Goal: Transaction & Acquisition: Purchase product/service

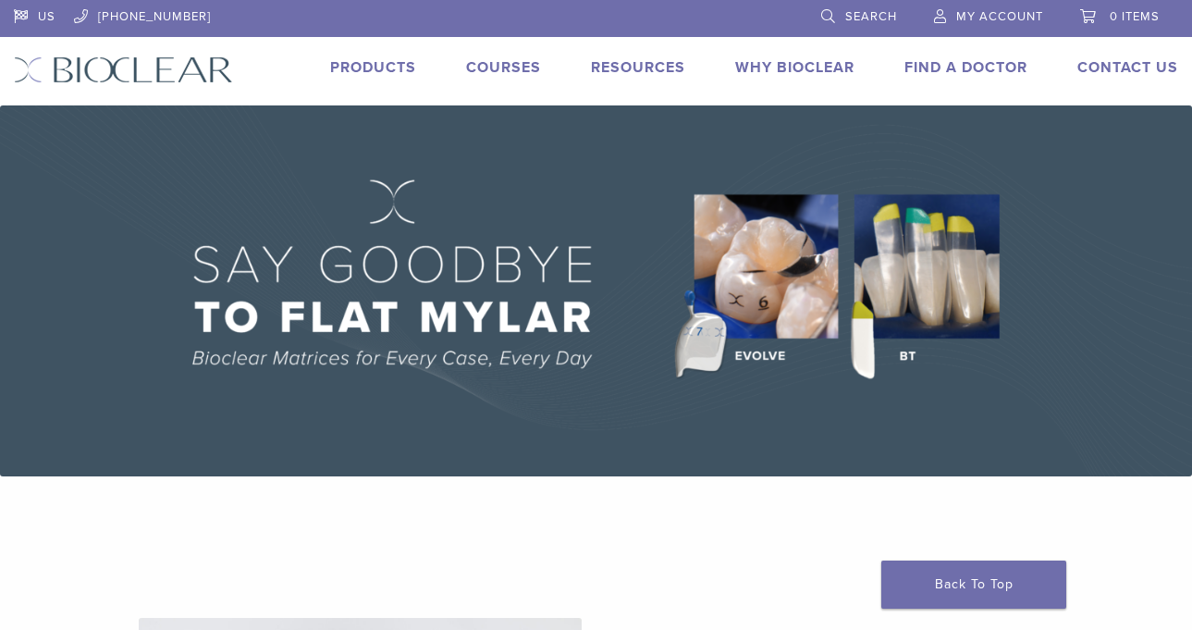
click at [969, 16] on span "My Account" at bounding box center [999, 16] width 87 height 15
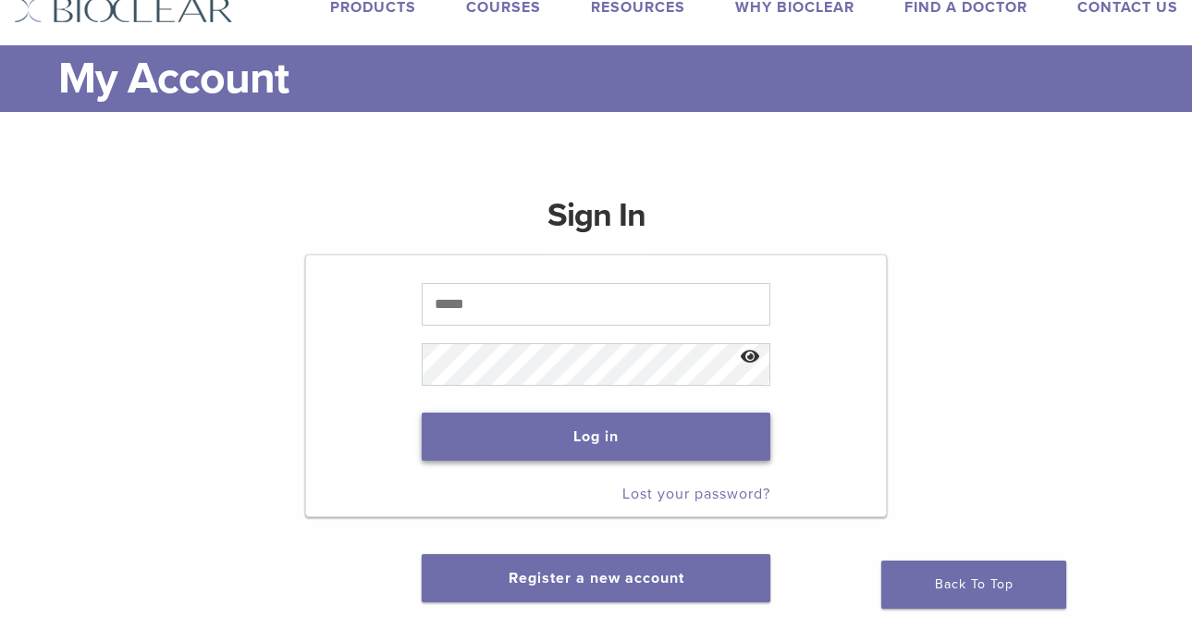
scroll to position [92, 0]
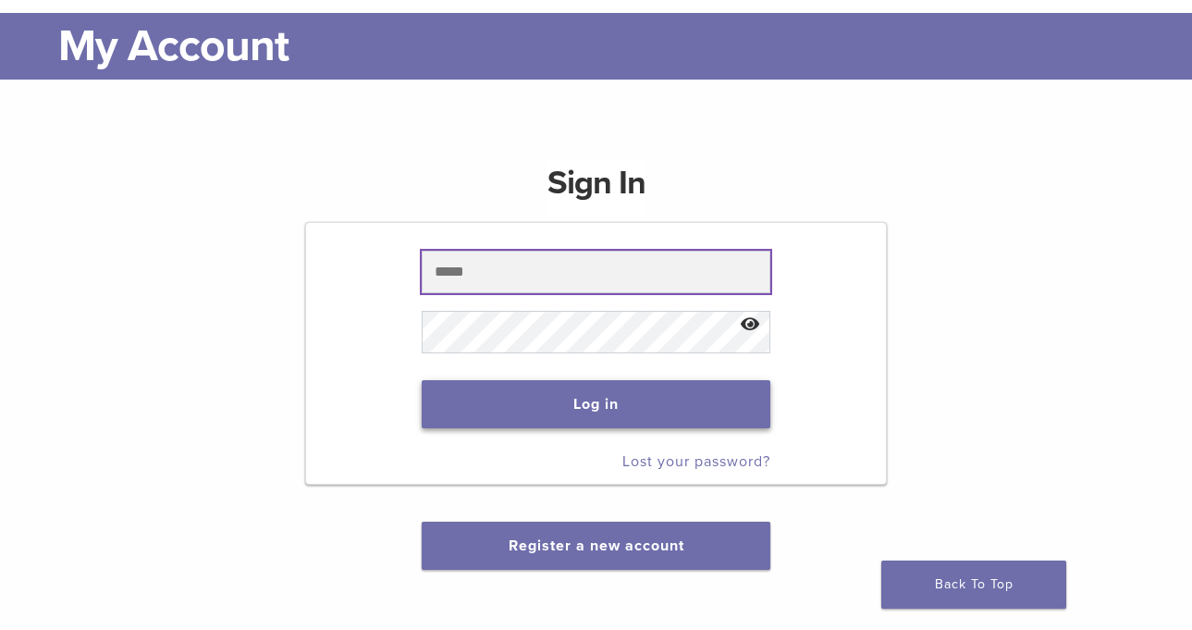
type input "**********"
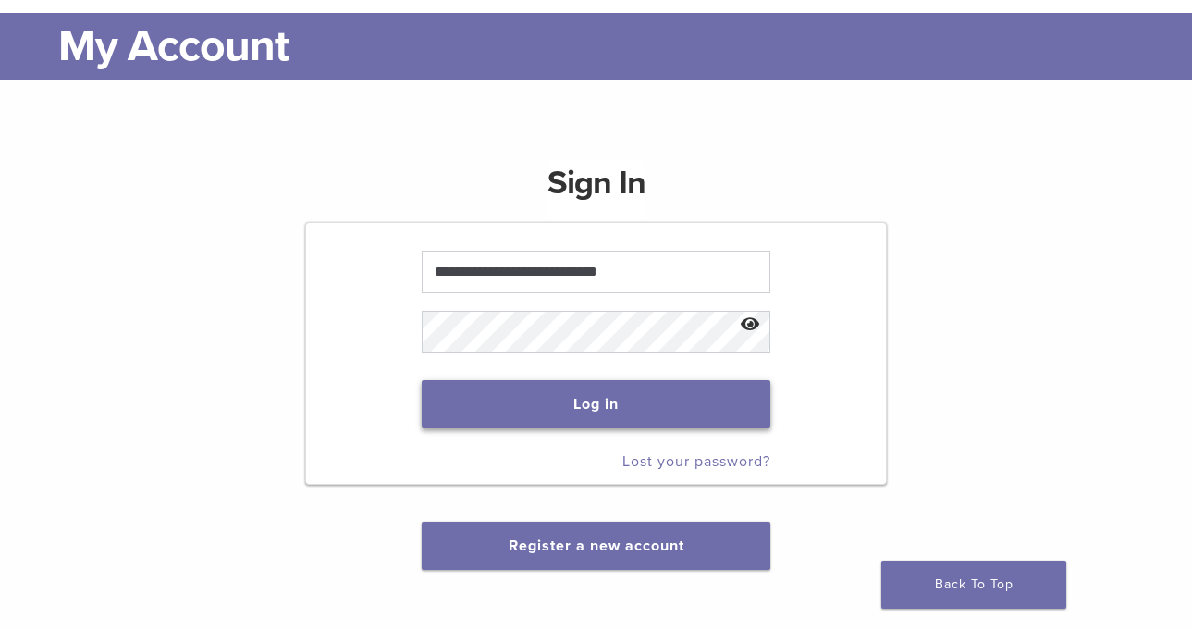
click at [565, 414] on button "Log in" at bounding box center [596, 404] width 349 height 48
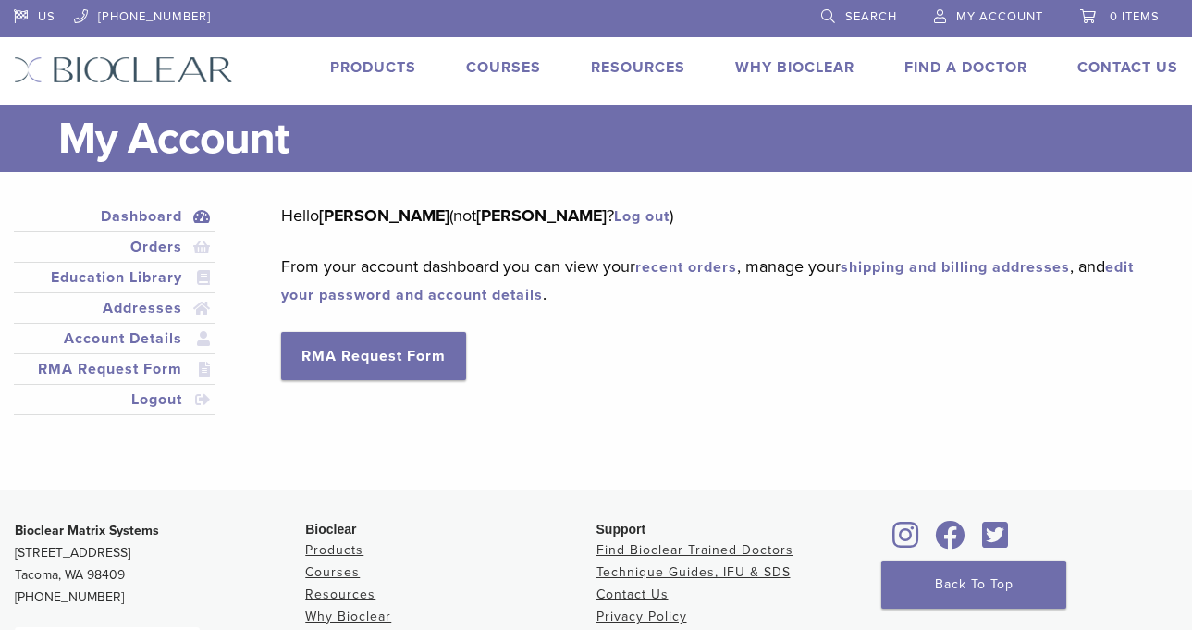
click at [1119, 16] on span "0 items" at bounding box center [1135, 16] width 50 height 15
click at [842, 9] on link "Search" at bounding box center [859, 14] width 76 height 28
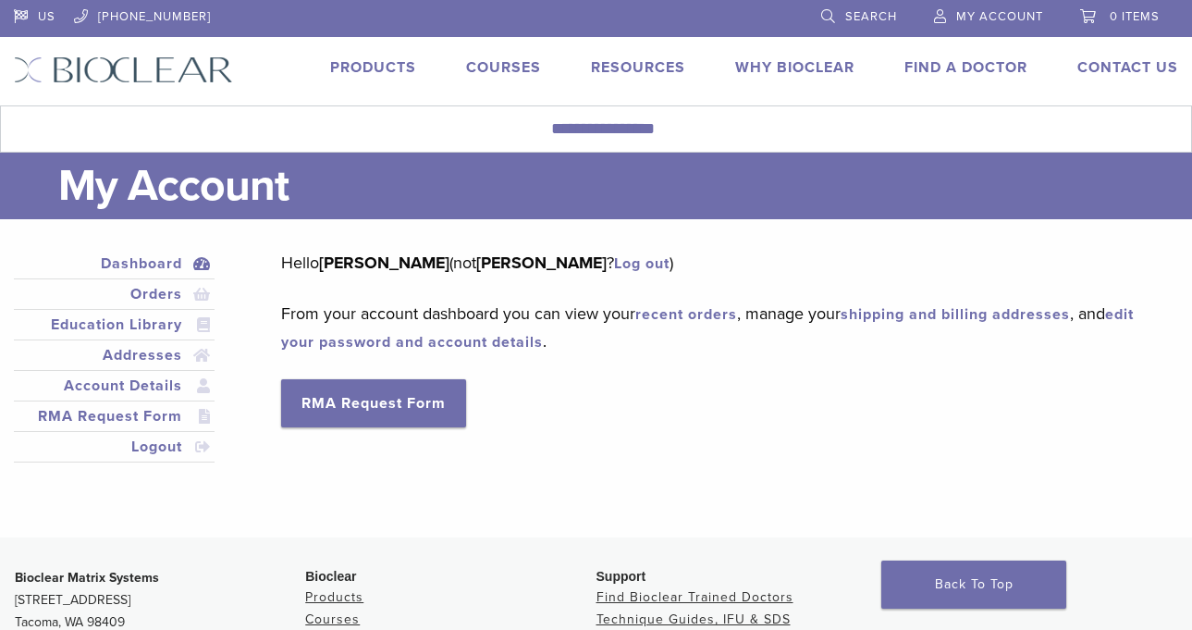
click at [842, 7] on link "Search" at bounding box center [859, 14] width 76 height 28
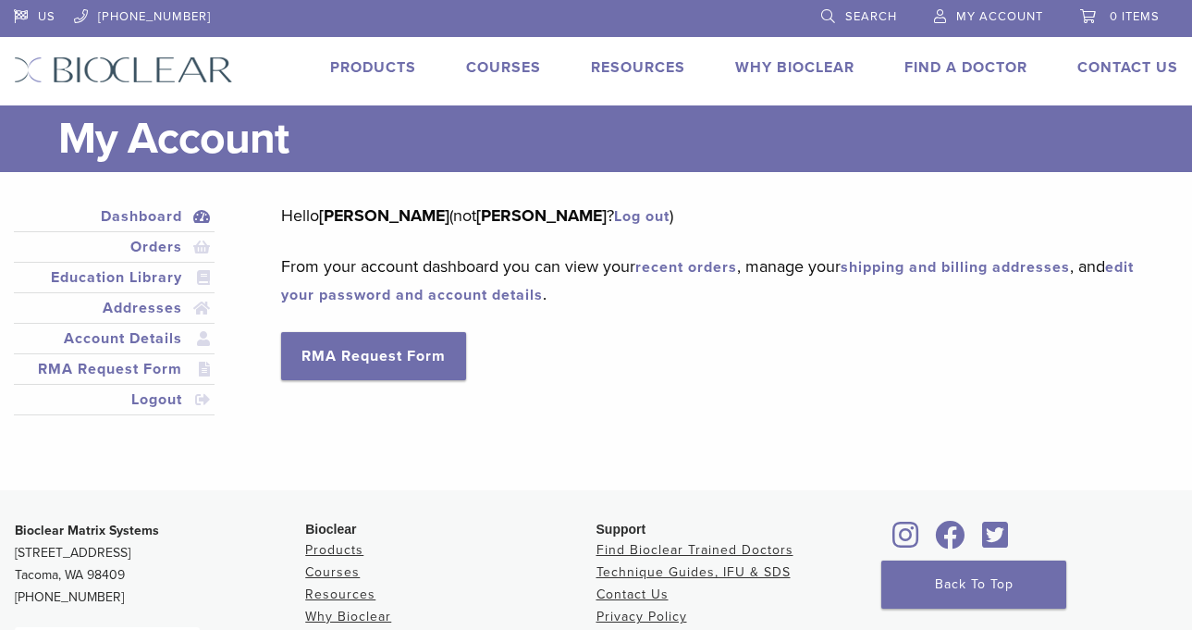
click at [828, 8] on link "Search" at bounding box center [859, 14] width 76 height 28
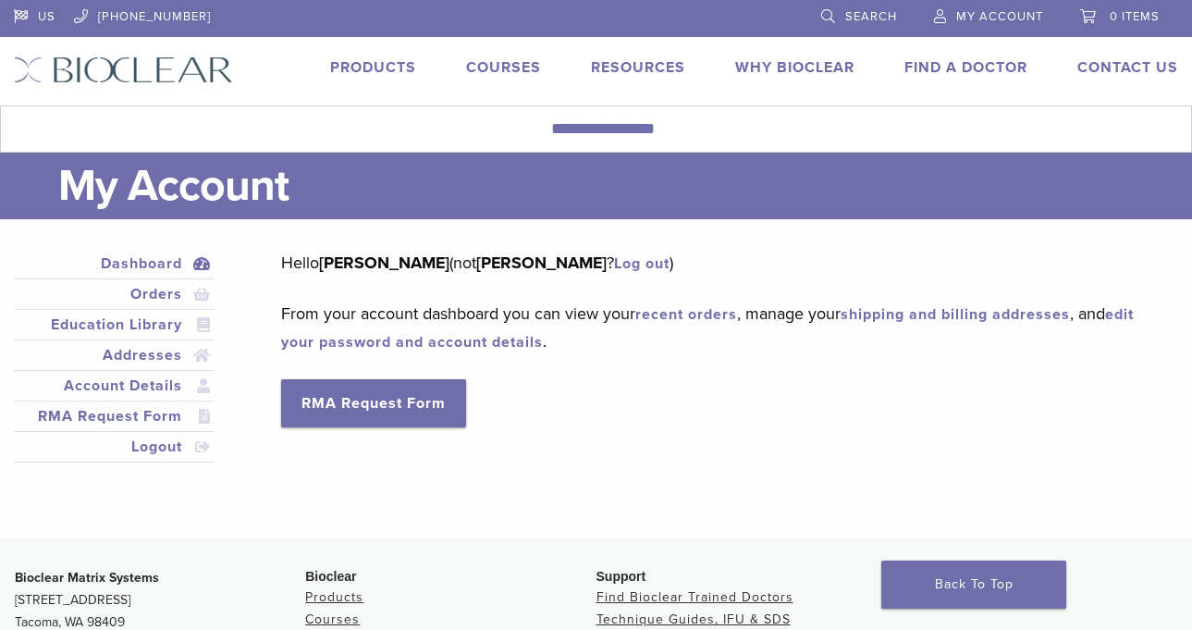
click at [362, 63] on link "Products" at bounding box center [373, 67] width 86 height 18
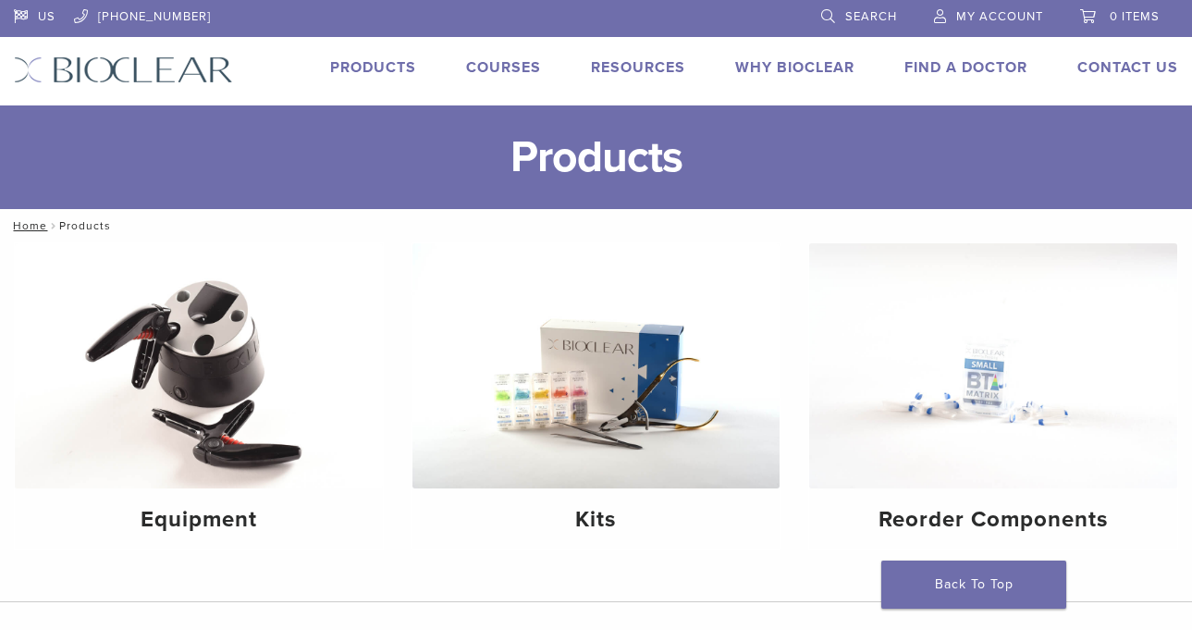
click at [824, 18] on link "Search" at bounding box center [859, 14] width 76 height 28
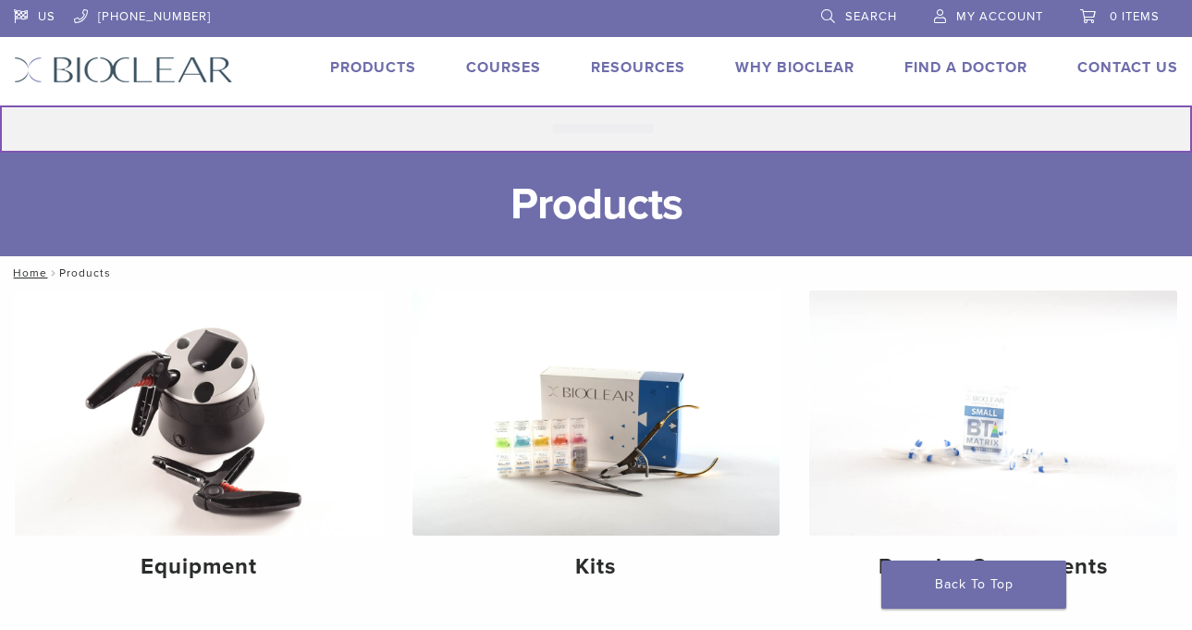
click at [604, 142] on input "Search for:" at bounding box center [596, 128] width 1192 height 47
type input "**********"
click at [0, 105] on button "Search" at bounding box center [-1, 105] width 1 height 1
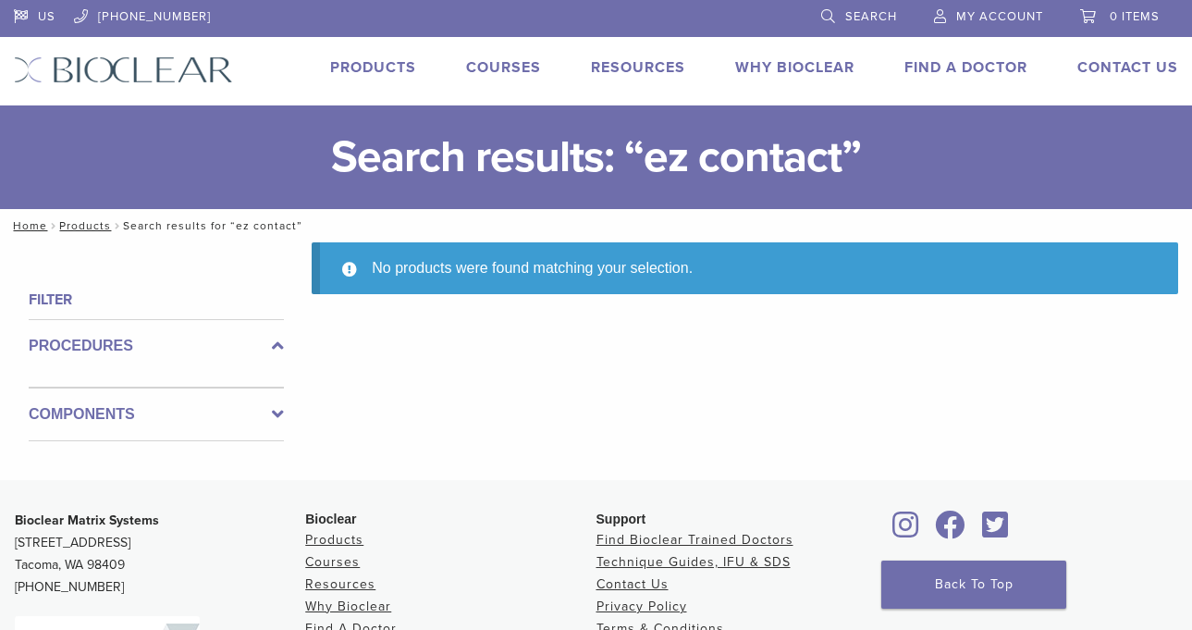
click at [848, 18] on span "Search" at bounding box center [871, 16] width 52 height 15
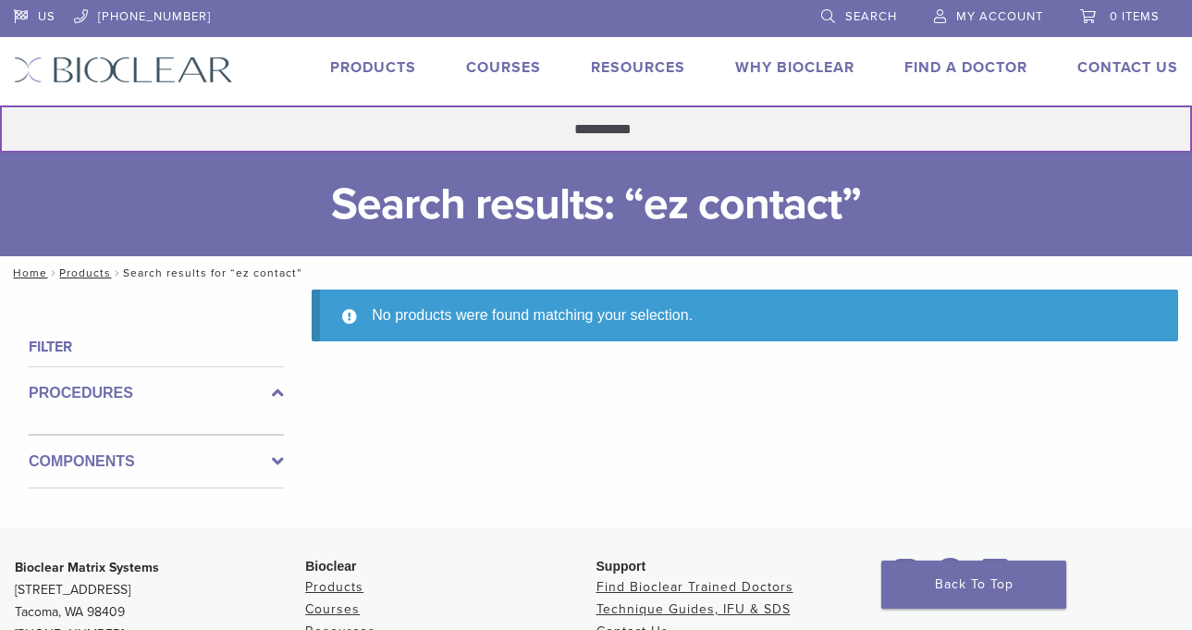
drag, startPoint x: 648, startPoint y: 126, endPoint x: 576, endPoint y: 120, distance: 72.3
click at [576, 120] on input "**********" at bounding box center [596, 128] width 1192 height 47
type input "**********"
click at [0, 105] on button "Search" at bounding box center [-1, 105] width 1 height 1
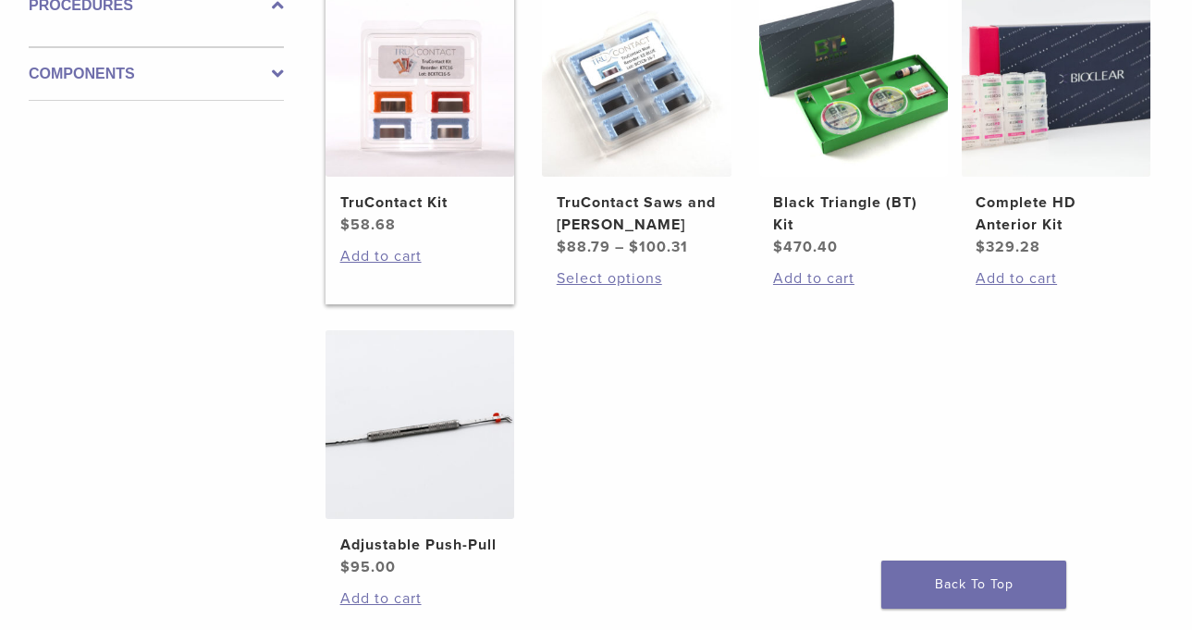
scroll to position [370, 0]
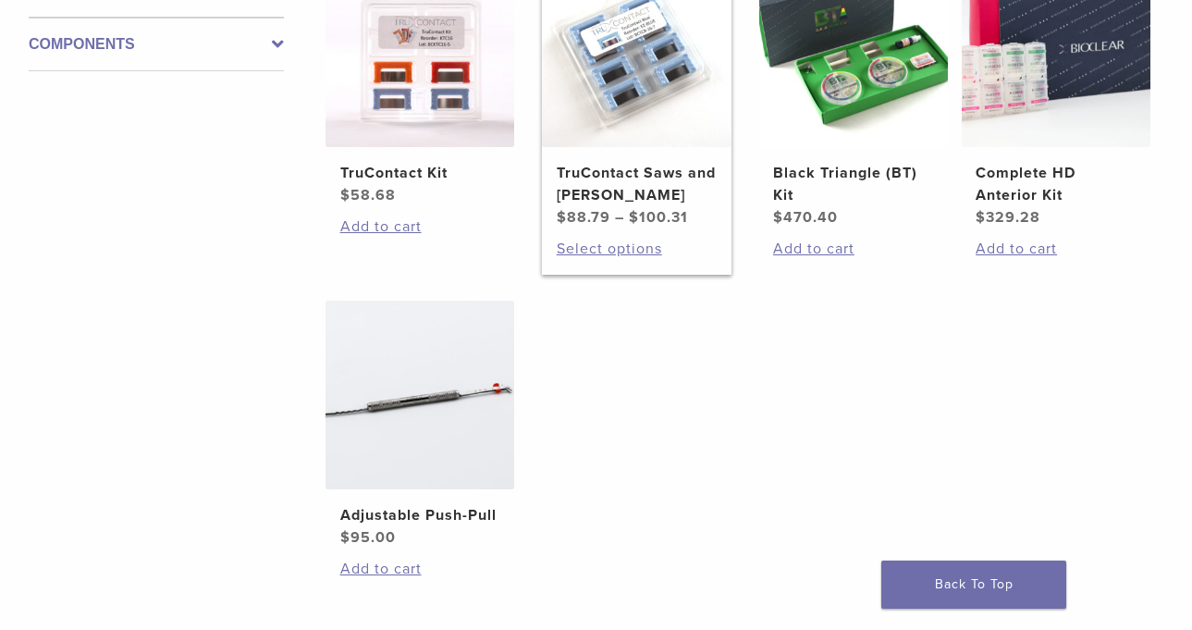
click at [581, 180] on h2 "TruContact Saws and [PERSON_NAME]" at bounding box center [637, 184] width 161 height 44
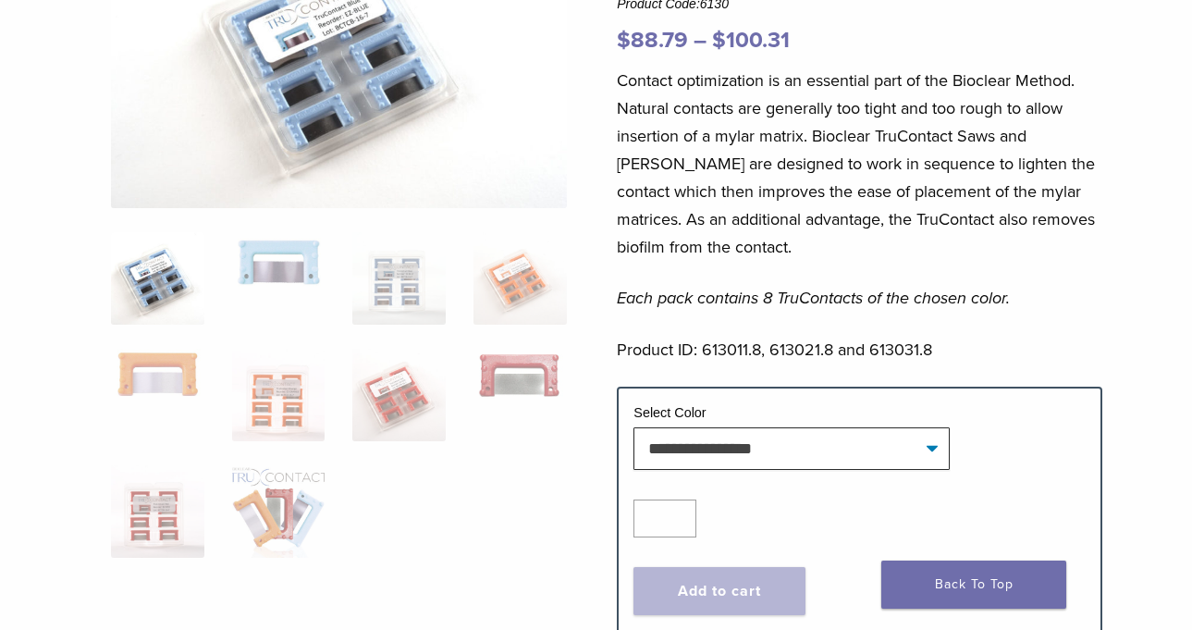
scroll to position [370, 0]
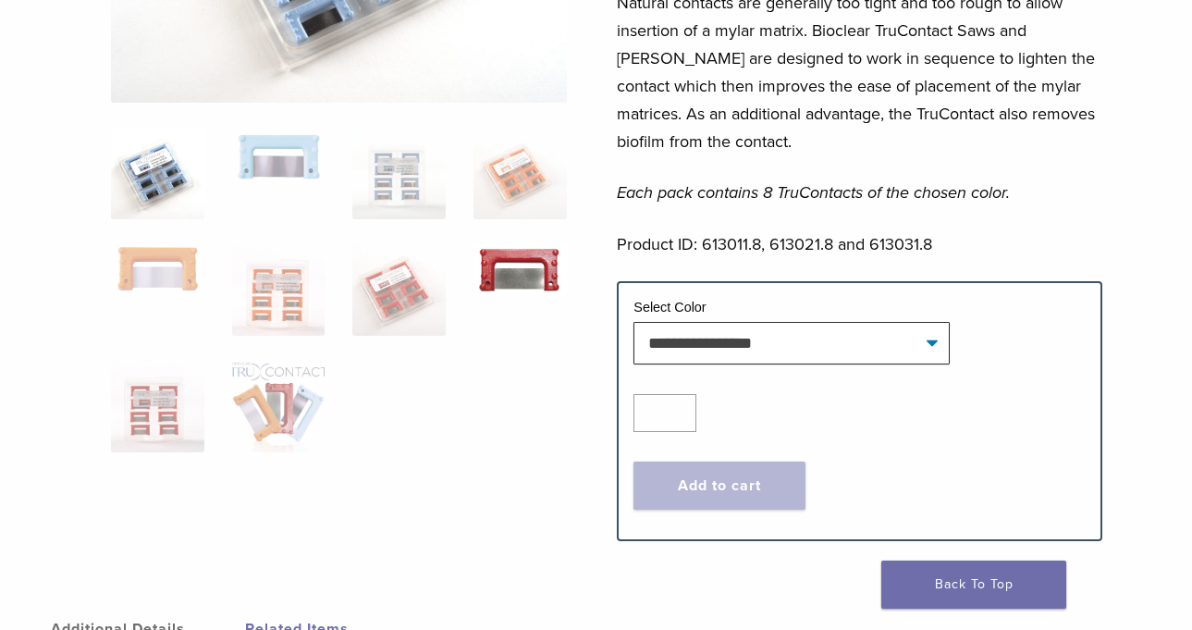
click at [504, 270] on img at bounding box center [519, 270] width 93 height 54
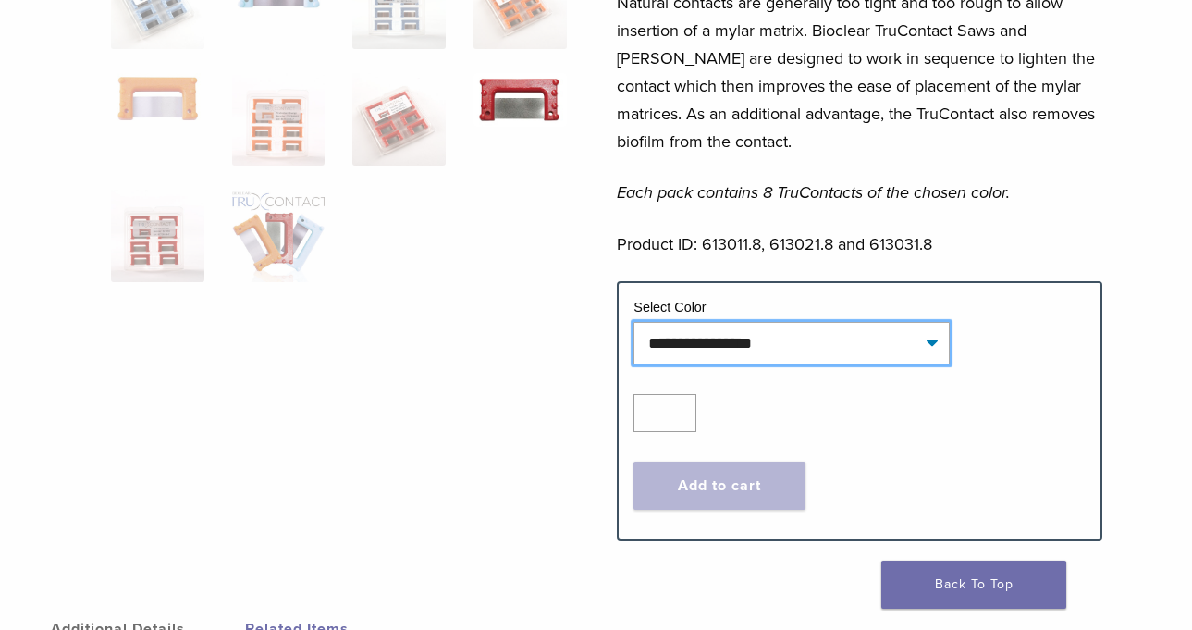
click at [746, 322] on select "**********" at bounding box center [791, 343] width 316 height 43
select select "***"
click at [633, 322] on select "**********" at bounding box center [791, 343] width 316 height 43
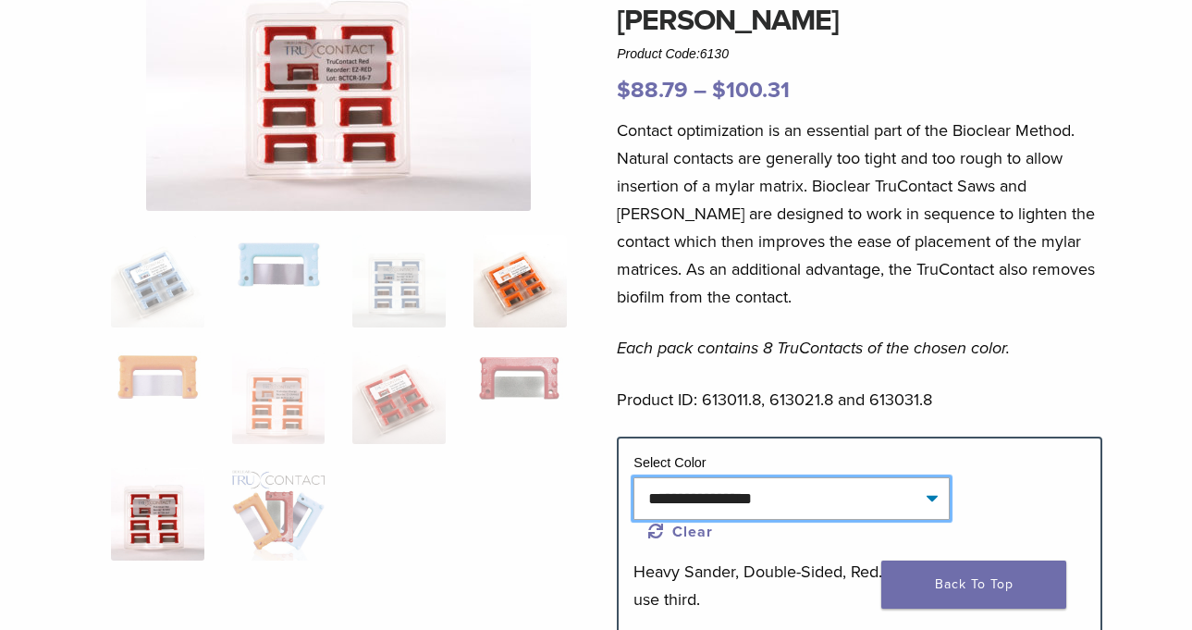
scroll to position [215, 0]
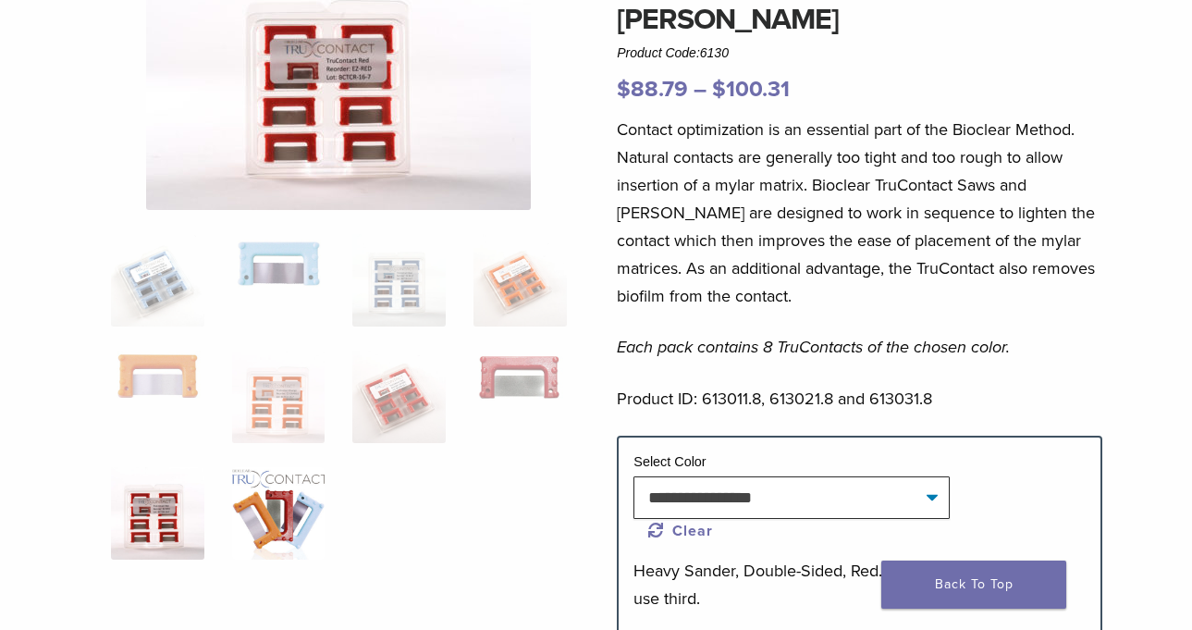
click at [280, 534] on img at bounding box center [278, 513] width 93 height 92
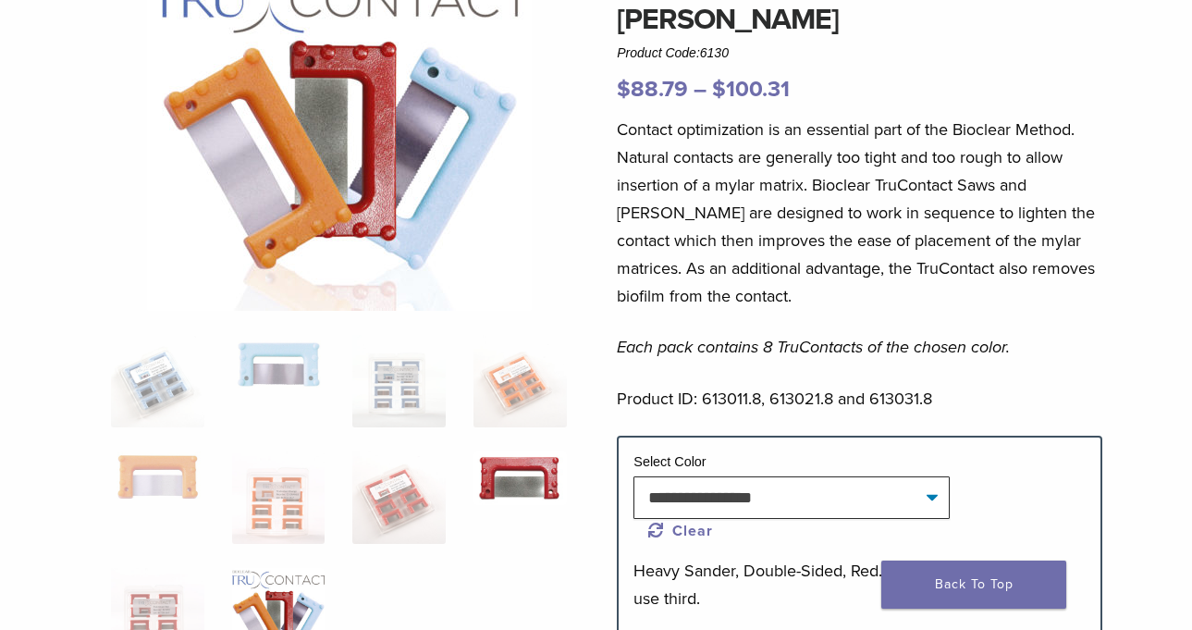
click at [531, 463] on img at bounding box center [519, 478] width 93 height 54
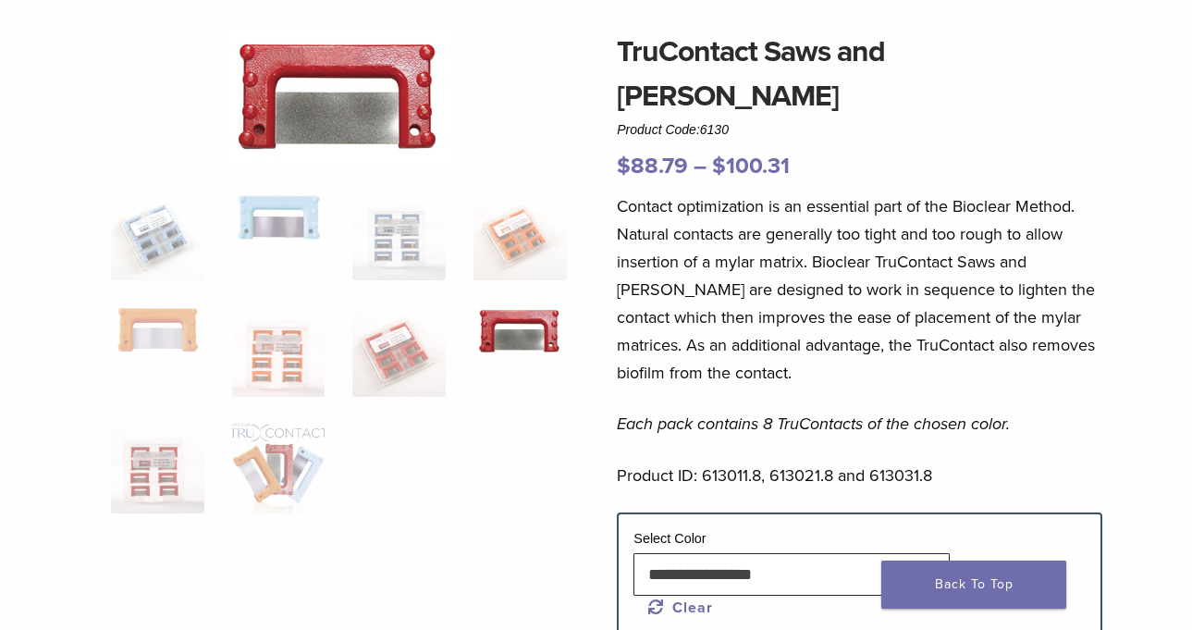
scroll to position [308, 0]
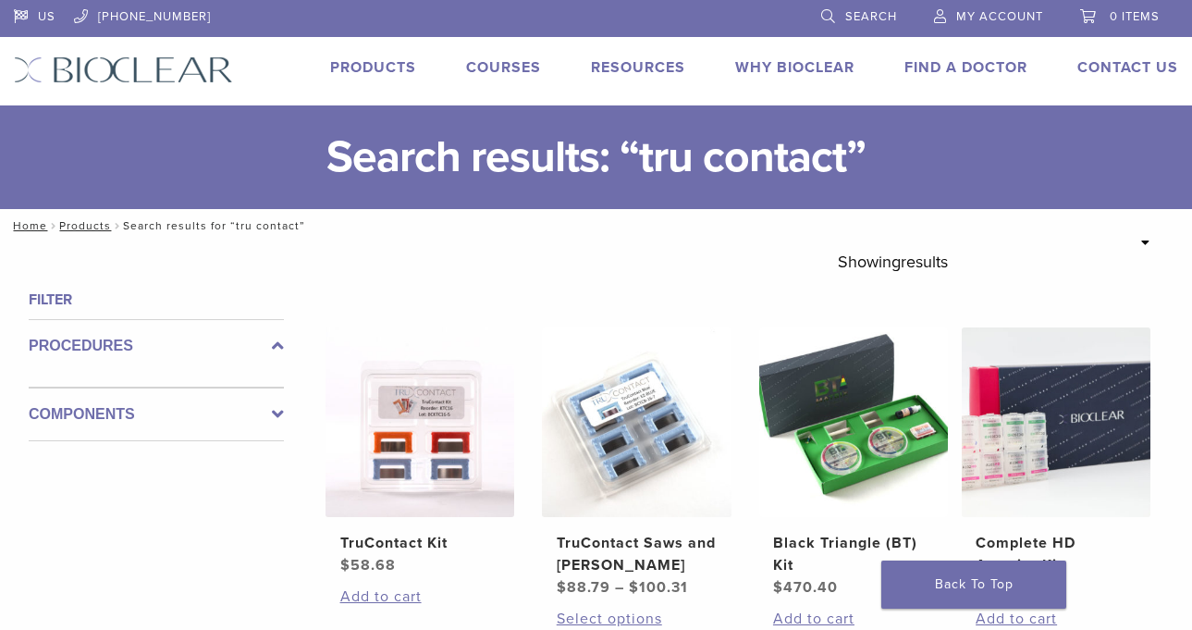
scroll to position [370, 0]
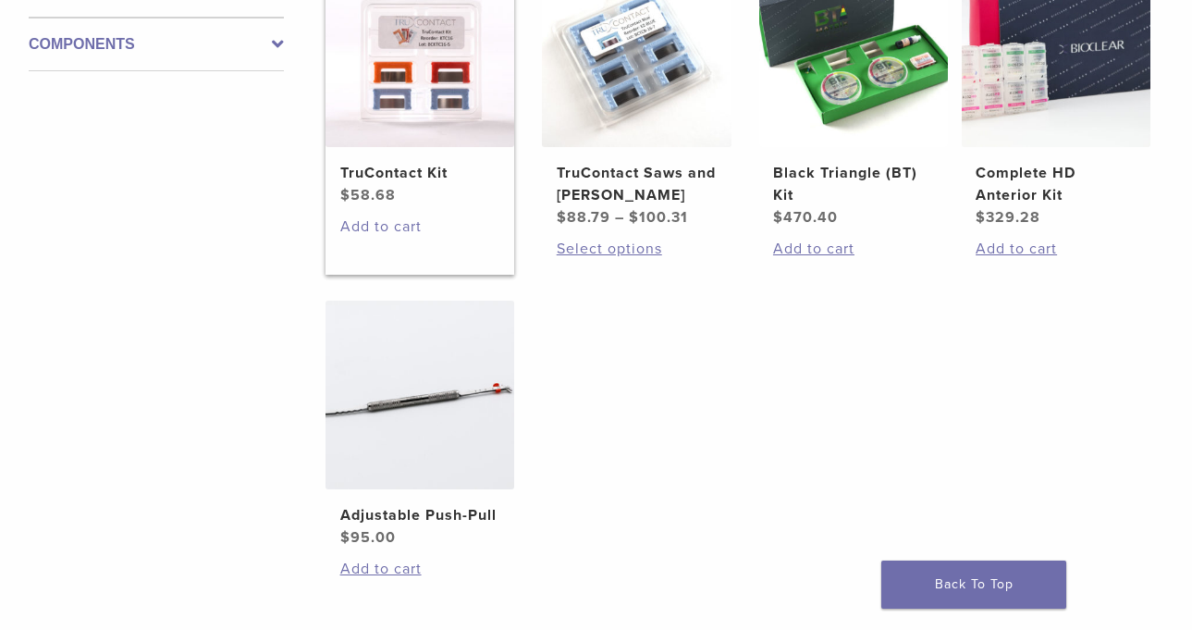
click at [387, 224] on link "Add to cart" at bounding box center [420, 226] width 161 height 22
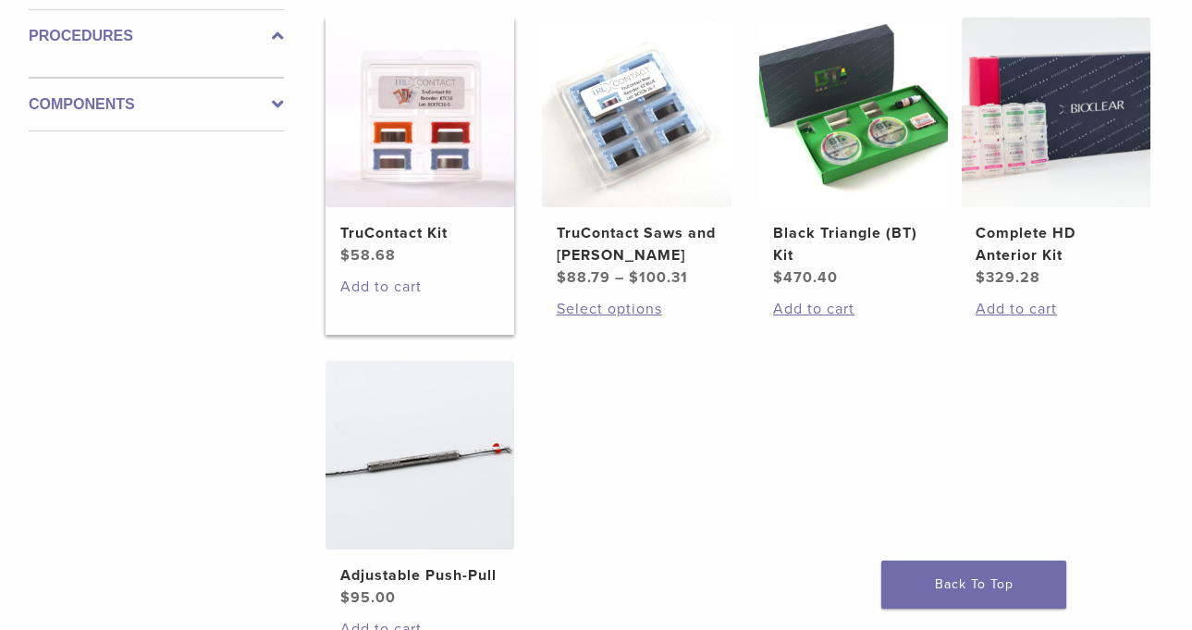
scroll to position [277, 0]
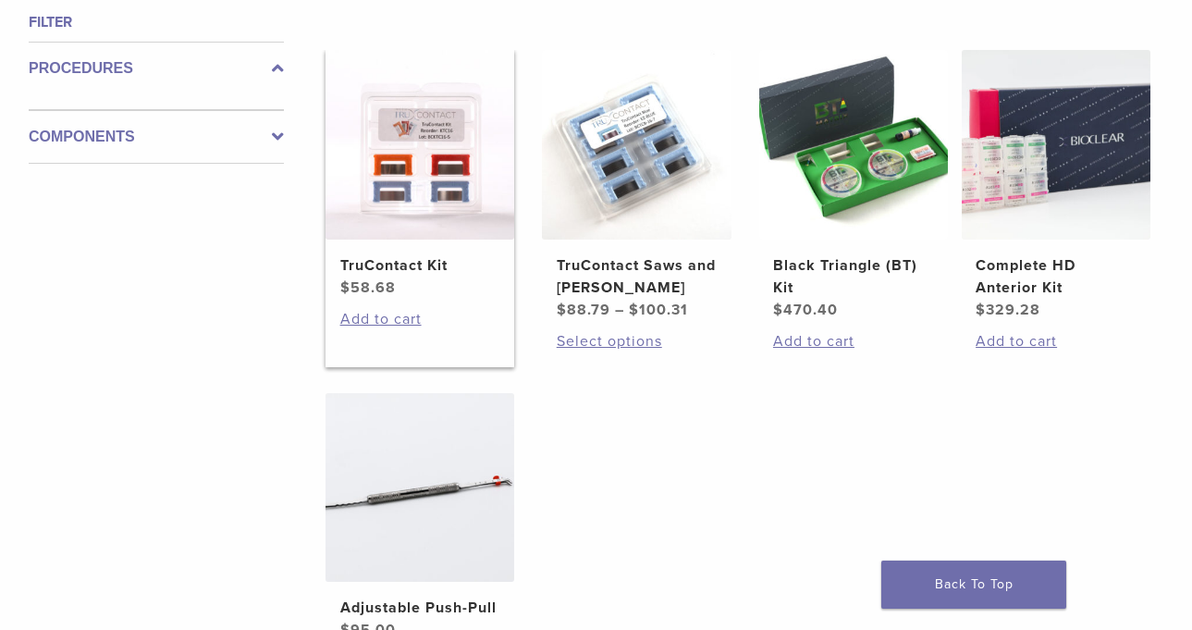
click at [390, 260] on h2 "TruContact Kit" at bounding box center [420, 265] width 161 height 22
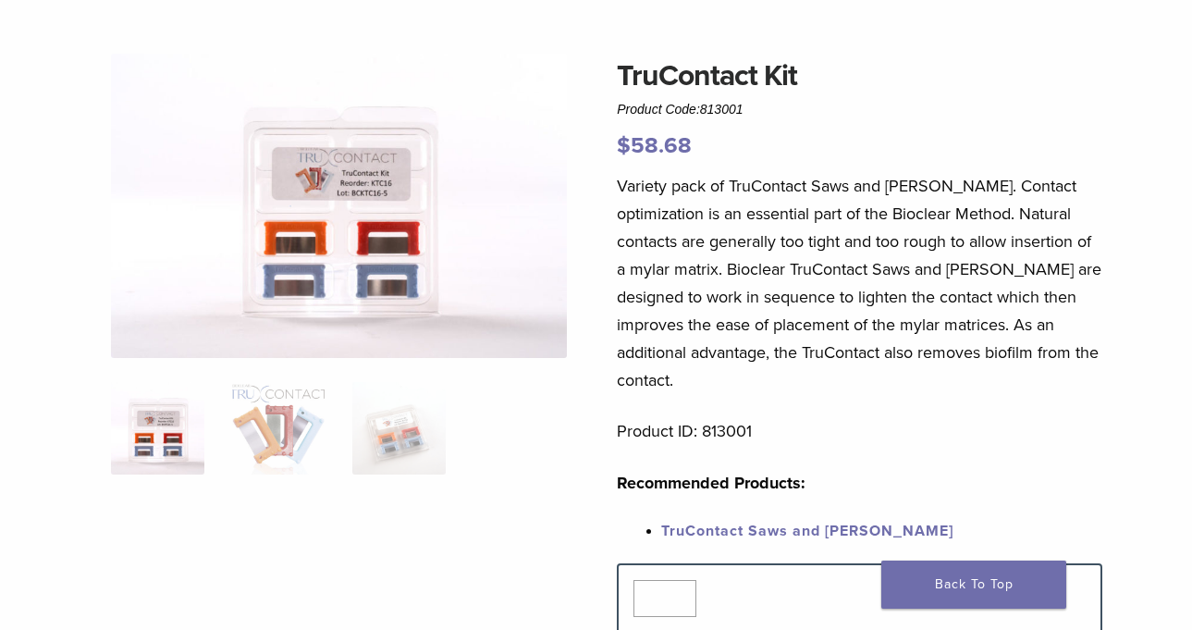
scroll to position [277, 0]
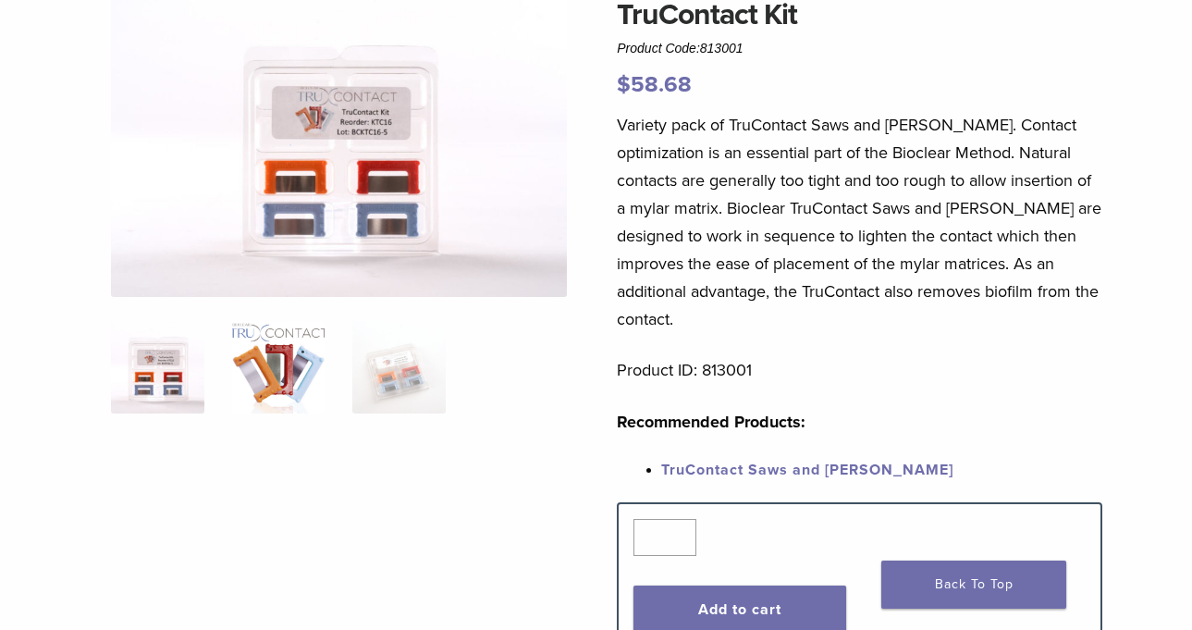
click at [283, 395] on img at bounding box center [278, 367] width 93 height 92
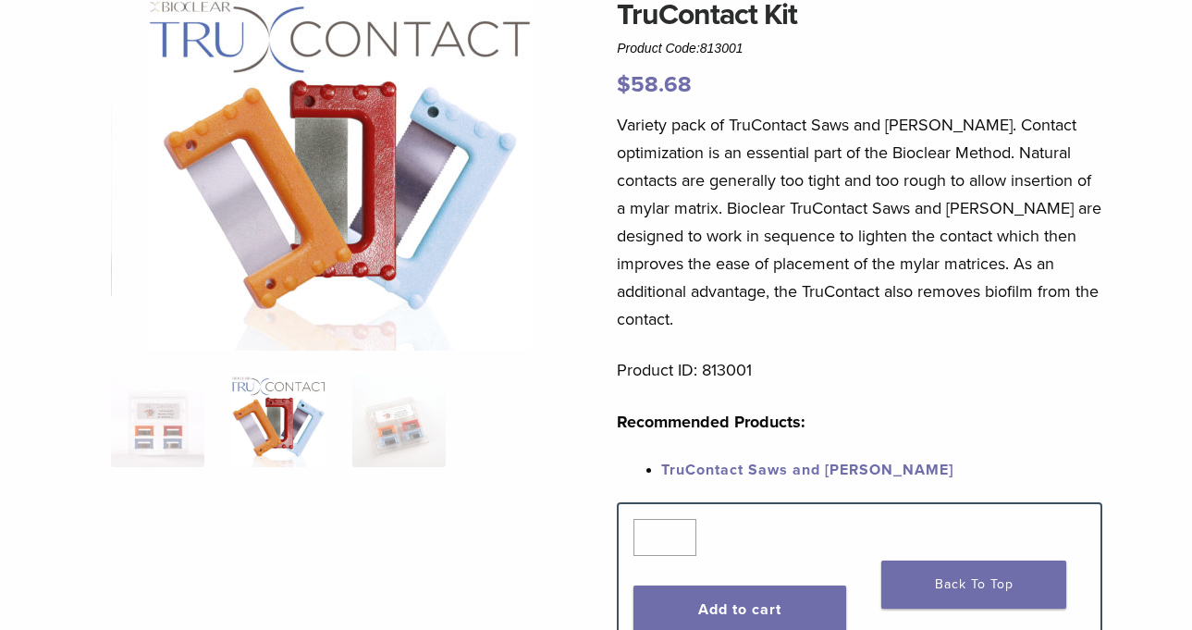
click at [205, 398] on ol at bounding box center [339, 433] width 484 height 117
click at [186, 410] on img at bounding box center [157, 421] width 93 height 92
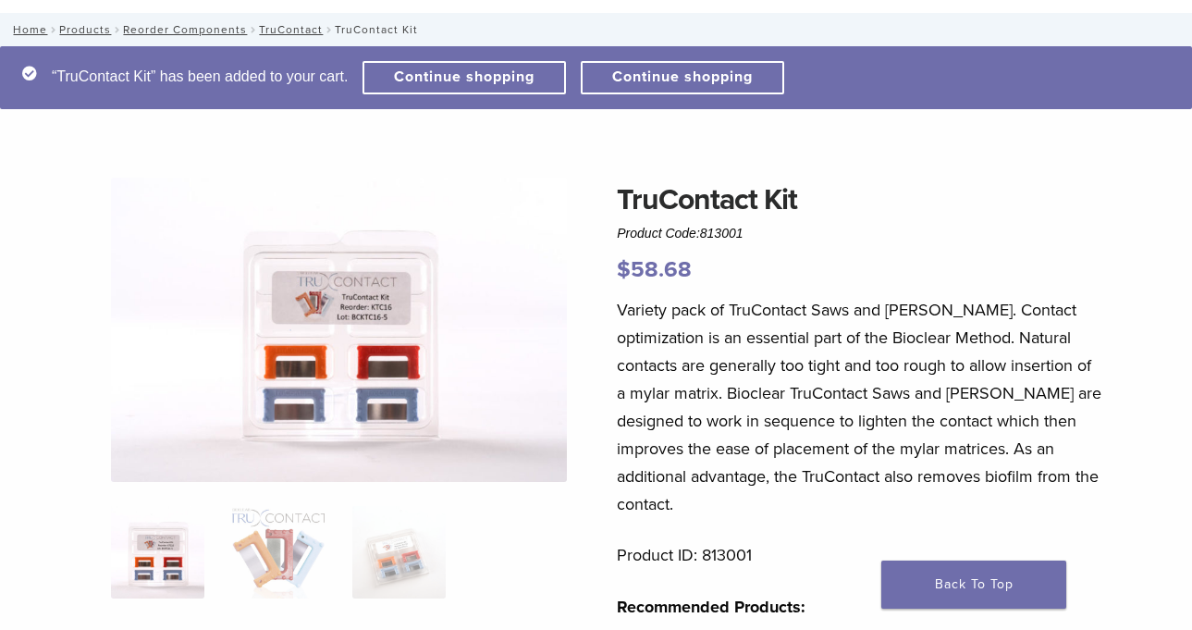
scroll to position [0, 0]
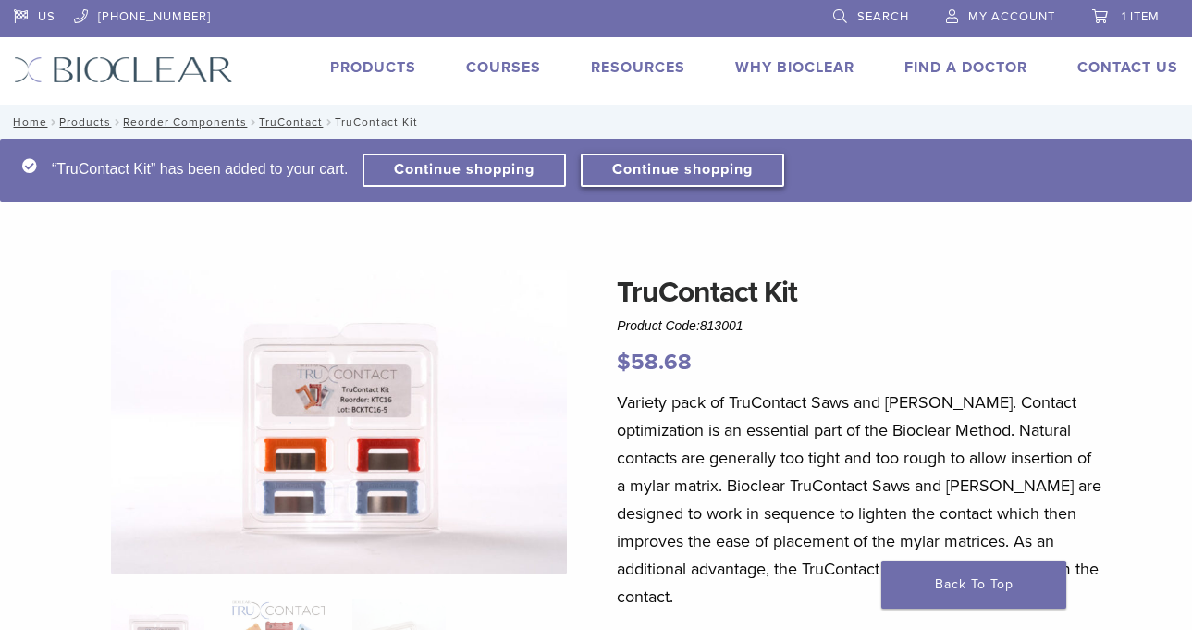
click at [662, 172] on link "Continue shopping" at bounding box center [682, 170] width 203 height 33
